Goal: Information Seeking & Learning: Learn about a topic

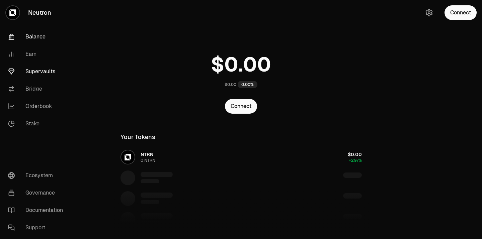
click at [26, 69] on link "Supervaults" at bounding box center [38, 71] width 70 height 17
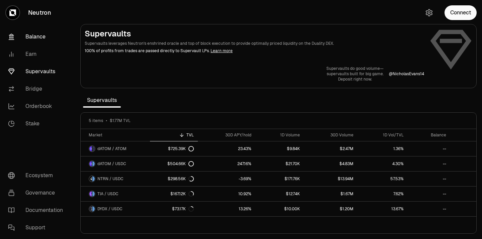
click at [16, 29] on link "Balance" at bounding box center [38, 36] width 70 height 17
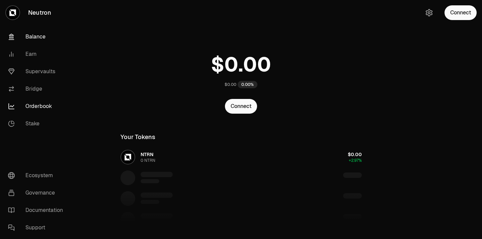
click at [46, 108] on link "Orderbook" at bounding box center [38, 106] width 70 height 17
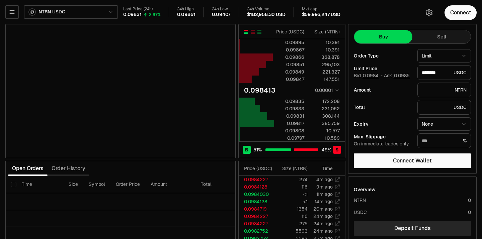
type input "********"
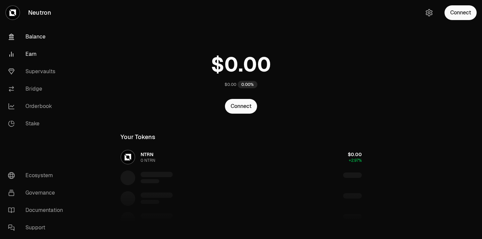
click at [41, 51] on link "Earn" at bounding box center [38, 53] width 70 height 17
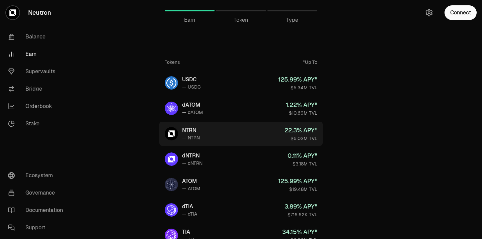
click at [216, 138] on link "NTRN — NTRN 22.3 % APY* $6.02M TVL" at bounding box center [240, 134] width 163 height 24
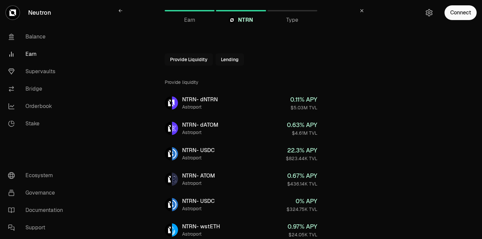
click at [201, 60] on button "Provide Liquidity" at bounding box center [189, 60] width 48 height 12
click at [168, 58] on icon at bounding box center [170, 59] width 5 height 5
click at [219, 58] on button "Lending" at bounding box center [229, 60] width 28 height 12
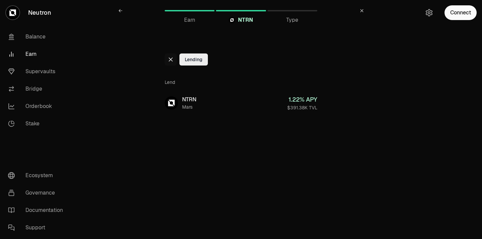
click at [171, 60] on icon at bounding box center [171, 60] width 4 height 4
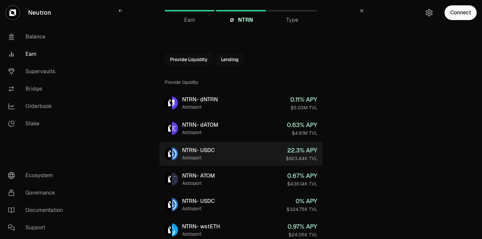
click at [237, 146] on link "NTRN - USDC Astroport 22.3 % APY $823.44K TVL" at bounding box center [240, 154] width 163 height 24
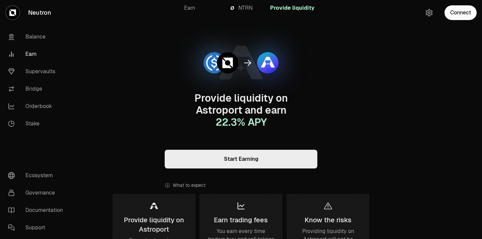
scroll to position [5, 0]
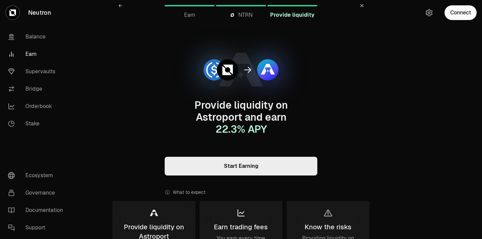
click at [29, 54] on link "Earn" at bounding box center [38, 53] width 70 height 17
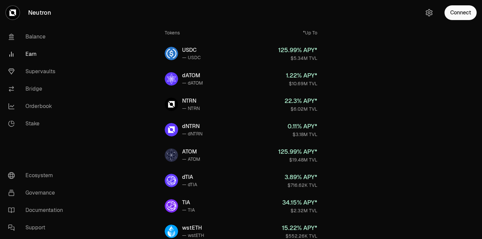
scroll to position [30, 0]
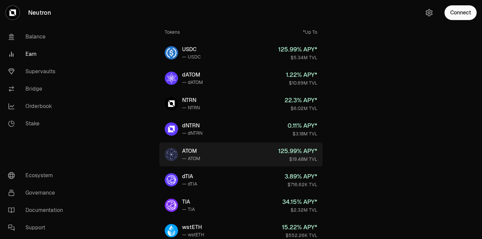
click at [289, 155] on div "125.99 % APY*" at bounding box center [297, 150] width 39 height 9
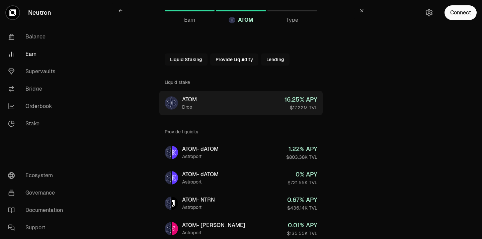
click at [256, 96] on link "ATOM Drop 16.25 % APY $17.22M TVL" at bounding box center [240, 103] width 163 height 24
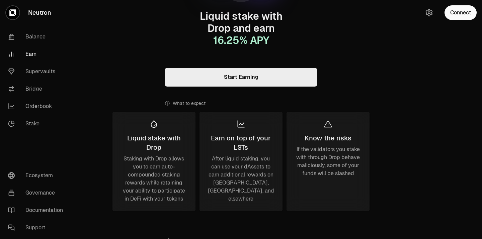
scroll to position [105, 0]
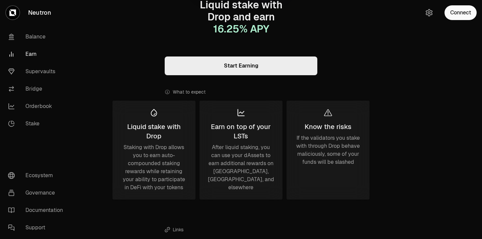
click at [33, 61] on link "Earn" at bounding box center [38, 53] width 70 height 17
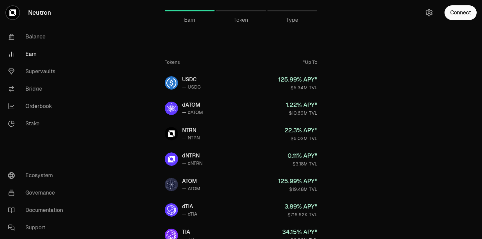
click at [236, 11] on div at bounding box center [241, 10] width 50 height 1
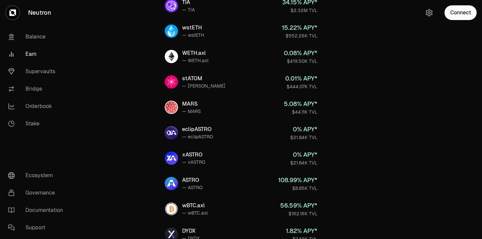
scroll to position [230, 0]
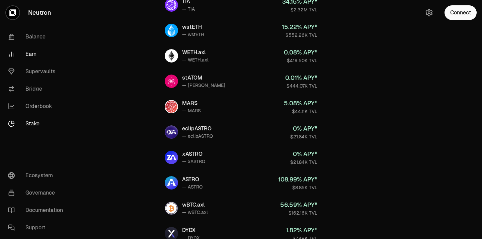
click at [37, 123] on link "Stake" at bounding box center [38, 123] width 70 height 17
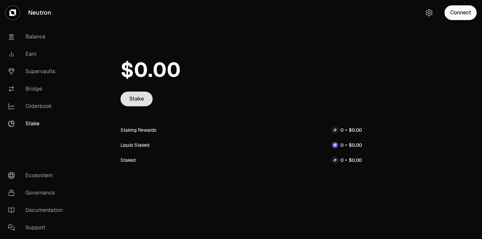
click at [132, 93] on link "Stake" at bounding box center [136, 99] width 32 height 15
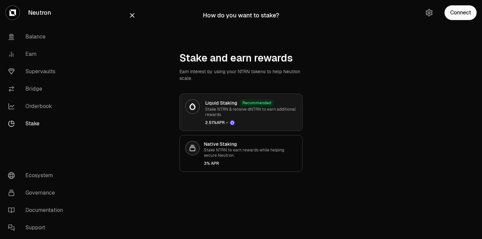
click at [258, 121] on span "2.51% APR +" at bounding box center [251, 122] width 92 height 5
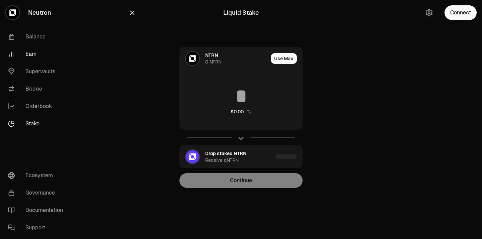
click at [23, 51] on link "Earn" at bounding box center [38, 53] width 70 height 17
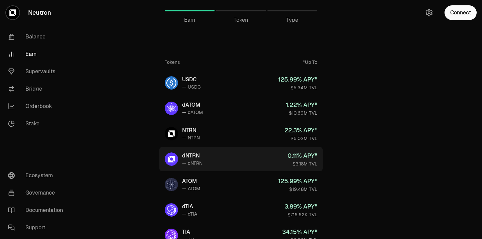
click at [203, 161] on link "dNTRN — dNTRN 0.11 % APY* $3.18M TVL" at bounding box center [240, 159] width 163 height 24
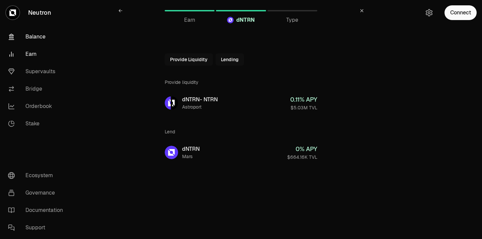
click at [30, 39] on link "Balance" at bounding box center [38, 36] width 70 height 17
